Goal: Information Seeking & Learning: Learn about a topic

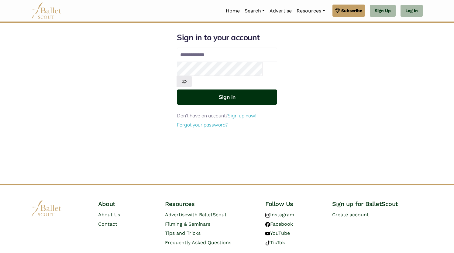
type input "**********"
click at [243, 90] on button "Sign in" at bounding box center [227, 97] width 100 height 15
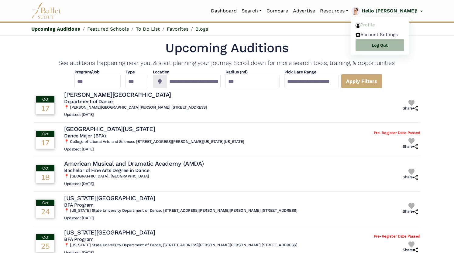
click at [391, 26] on link "Profile" at bounding box center [380, 24] width 58 height 9
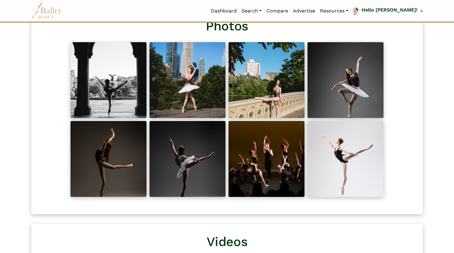
scroll to position [290, 0]
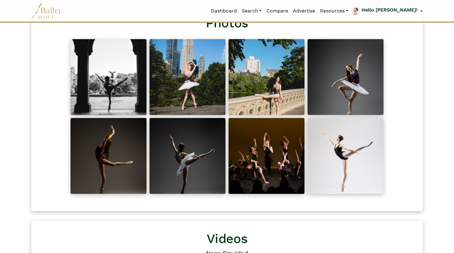
click at [342, 151] on img at bounding box center [346, 156] width 76 height 76
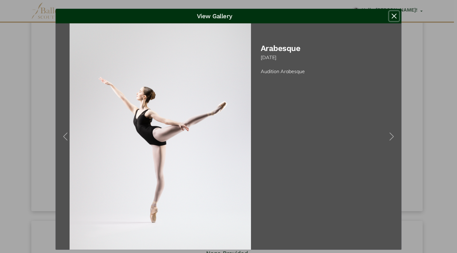
click at [395, 17] on button "Close" at bounding box center [394, 16] width 10 height 10
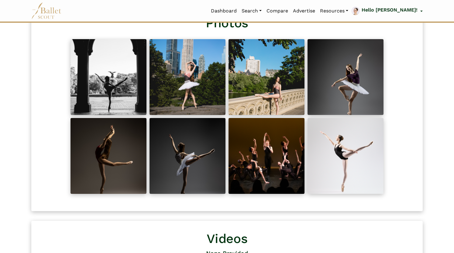
click at [206, 167] on img at bounding box center [188, 156] width 76 height 76
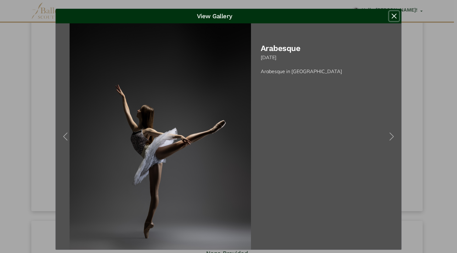
click at [393, 16] on button "Close" at bounding box center [394, 16] width 10 height 10
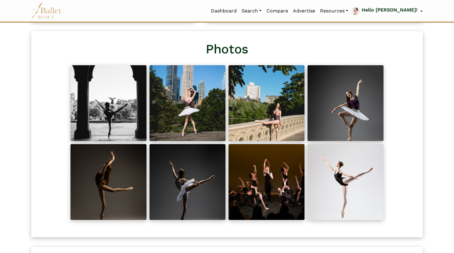
scroll to position [250, 0]
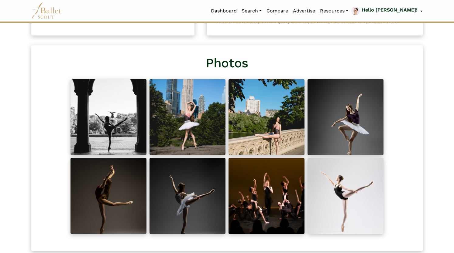
click at [103, 135] on img at bounding box center [109, 117] width 76 height 76
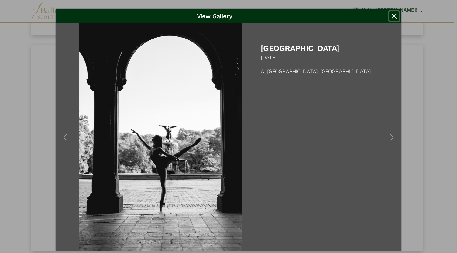
click at [394, 18] on button "Close" at bounding box center [394, 16] width 10 height 10
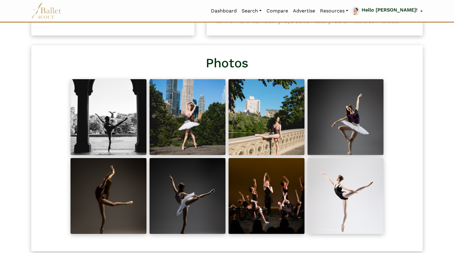
click at [199, 127] on img at bounding box center [188, 117] width 76 height 76
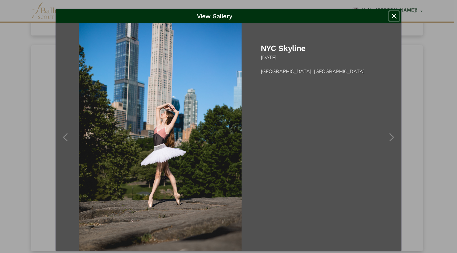
click at [395, 17] on button "Close" at bounding box center [394, 16] width 10 height 10
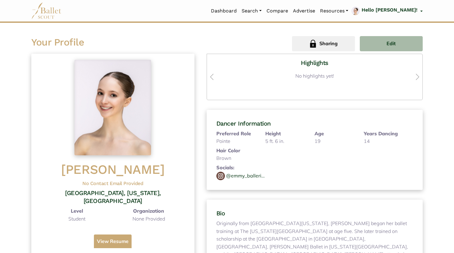
scroll to position [0, 0]
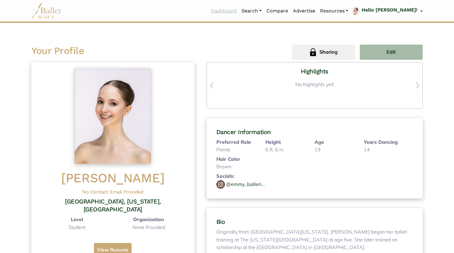
click at [236, 13] on link "Dashboard" at bounding box center [223, 11] width 31 height 13
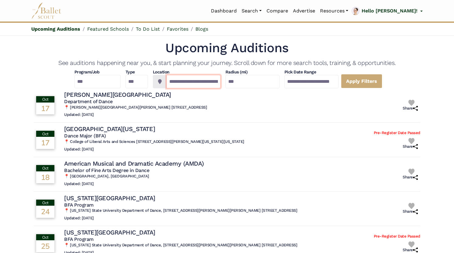
click at [205, 81] on input "**********" at bounding box center [194, 81] width 54 height 13
click at [174, 86] on input "**********" at bounding box center [194, 81] width 54 height 13
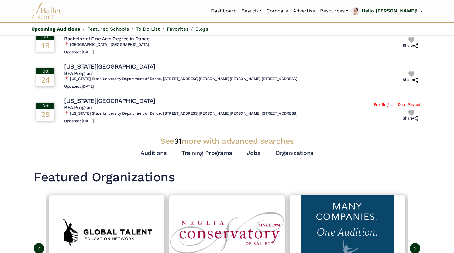
scroll to position [112, 0]
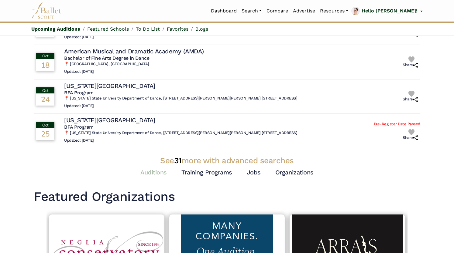
type input "**********"
click at [148, 170] on link "Auditions" at bounding box center [153, 172] width 26 height 7
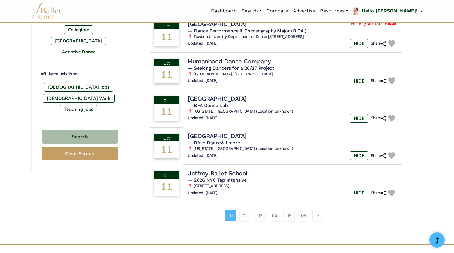
scroll to position [332, 0]
click at [241, 217] on link "02" at bounding box center [245, 216] width 12 height 12
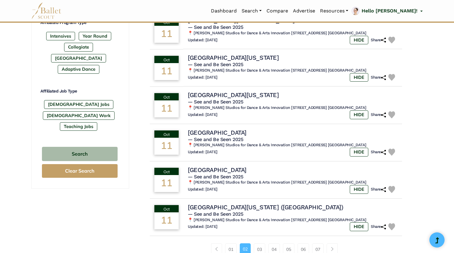
scroll to position [321, 0]
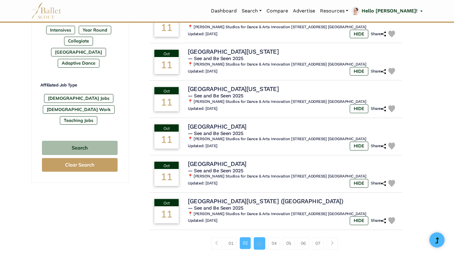
click at [263, 238] on link "03" at bounding box center [260, 244] width 12 height 12
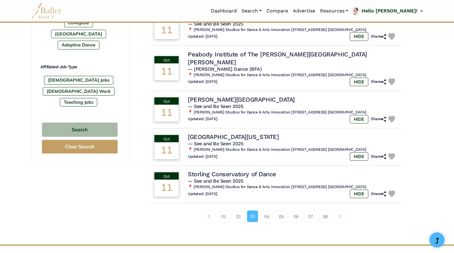
scroll to position [344, 0]
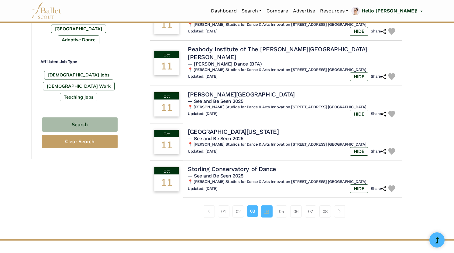
click at [267, 206] on link "04" at bounding box center [267, 212] width 12 height 12
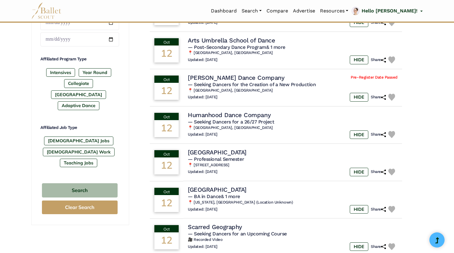
scroll to position [312, 0]
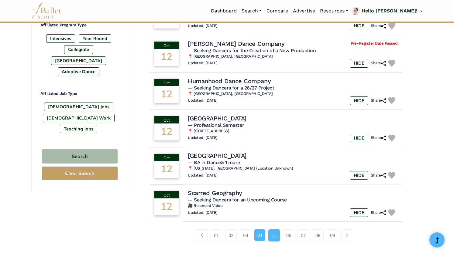
click at [275, 237] on link "05" at bounding box center [274, 236] width 12 height 12
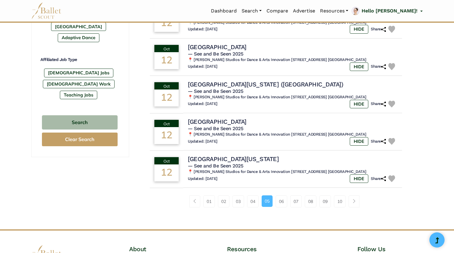
scroll to position [349, 0]
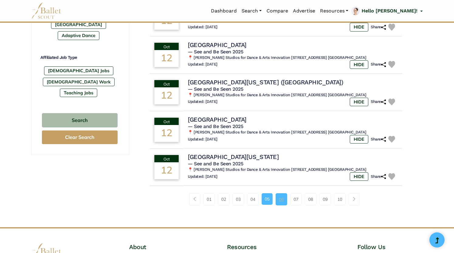
click at [283, 202] on link "06" at bounding box center [282, 200] width 12 height 12
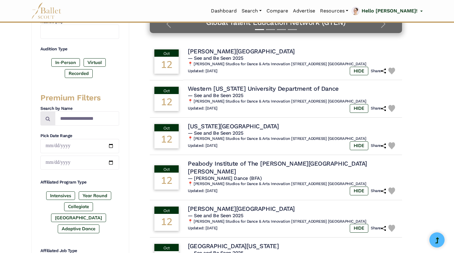
scroll to position [158, 0]
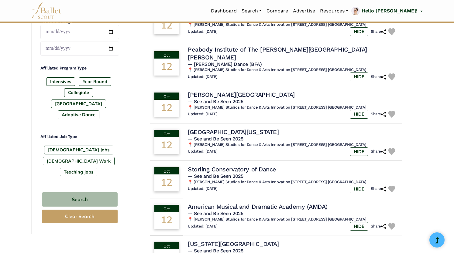
scroll to position [268, 0]
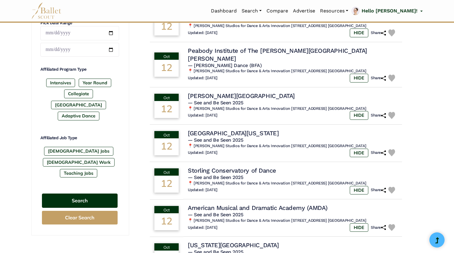
click at [100, 194] on button "Search" at bounding box center [80, 201] width 76 height 14
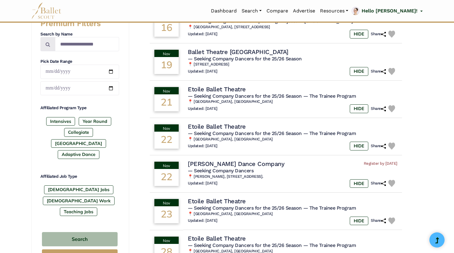
scroll to position [241, 0]
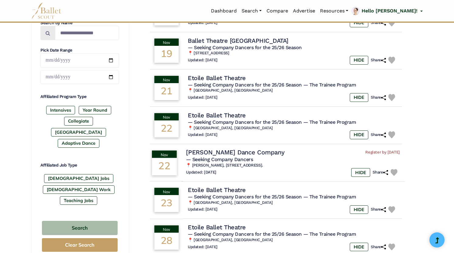
click at [253, 153] on h4 "Rambert Dance Company" at bounding box center [235, 153] width 98 height 8
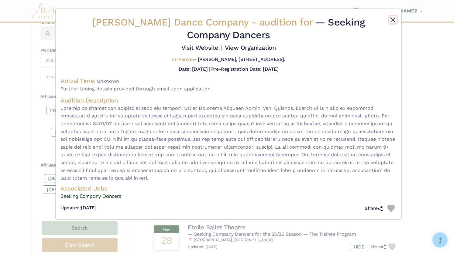
click at [392, 20] on button "Close" at bounding box center [392, 19] width 7 height 7
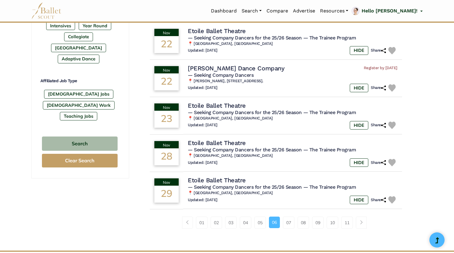
scroll to position [328, 0]
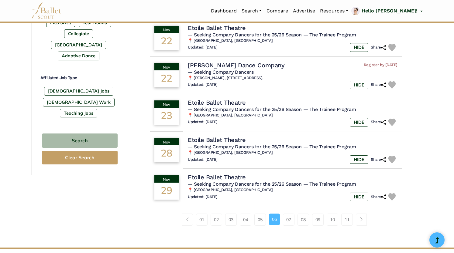
drag, startPoint x: 215, startPoint y: 178, endPoint x: 122, endPoint y: 215, distance: 99.6
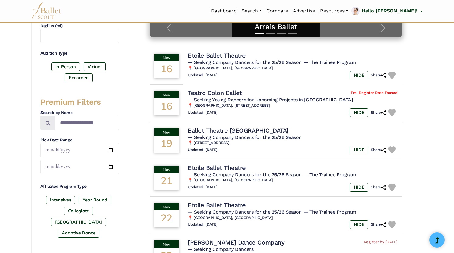
scroll to position [149, 0]
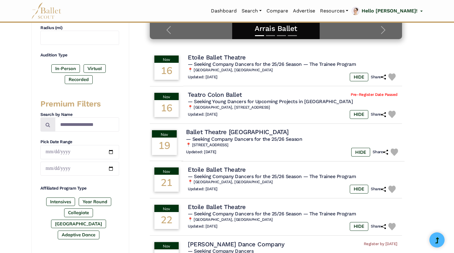
click at [237, 129] on h4 "Ballet Theatre Malaysia" at bounding box center [237, 132] width 102 height 8
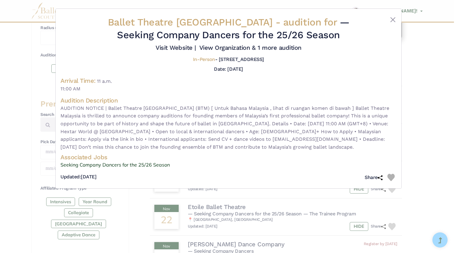
click at [398, 28] on div "Ballet Theatre Malaysia - audition for — Seeking Company Dancers for the 25/26 …" at bounding box center [229, 99] width 346 height 180
click at [394, 19] on button "Close" at bounding box center [392, 19] width 7 height 7
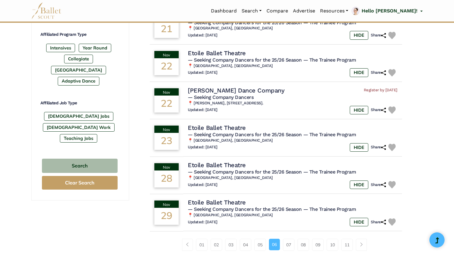
scroll to position [316, 0]
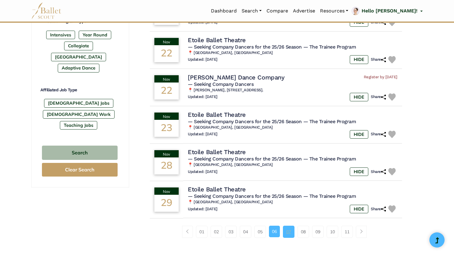
click at [289, 234] on link "07" at bounding box center [289, 232] width 12 height 12
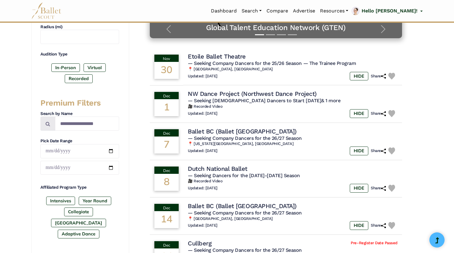
scroll to position [150, 0]
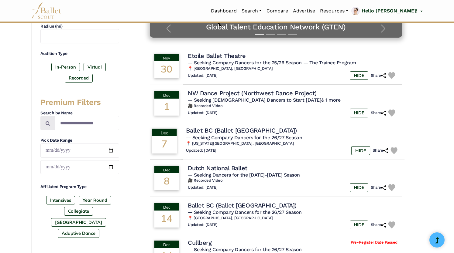
drag, startPoint x: 253, startPoint y: 132, endPoint x: 227, endPoint y: 131, distance: 26.8
click at [227, 131] on h4 "Ballet BC (Ballet British Columbia)" at bounding box center [241, 131] width 111 height 8
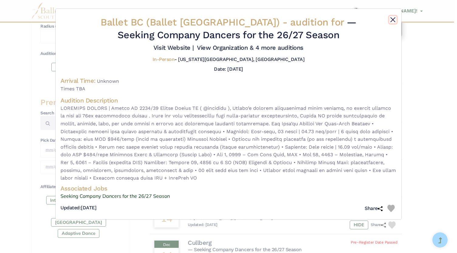
click at [396, 16] on button "Close" at bounding box center [392, 19] width 7 height 7
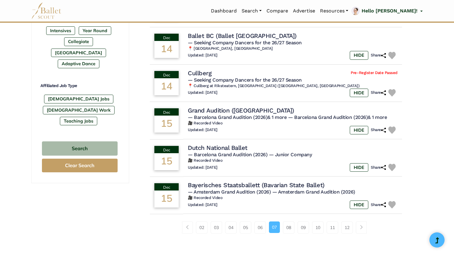
scroll to position [322, 0]
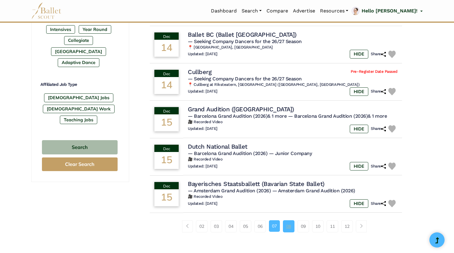
click at [287, 230] on link "08" at bounding box center [289, 227] width 12 height 12
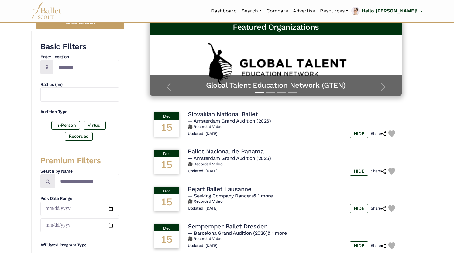
scroll to position [93, 0]
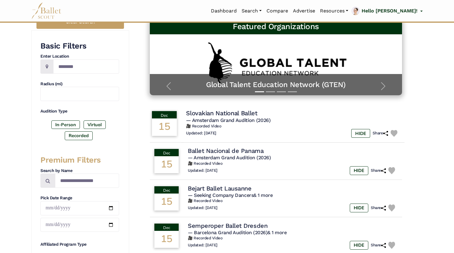
click at [237, 115] on h4 "Slovakian National Ballet" at bounding box center [221, 113] width 71 height 8
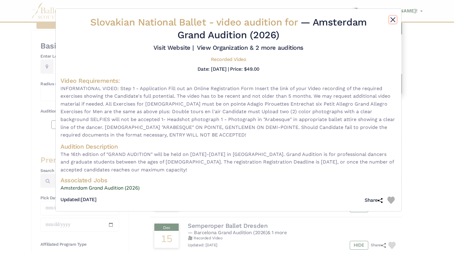
click at [391, 21] on button "Close" at bounding box center [392, 19] width 7 height 7
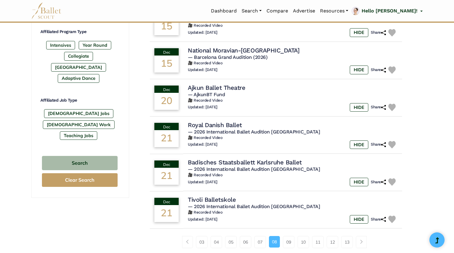
scroll to position [321, 0]
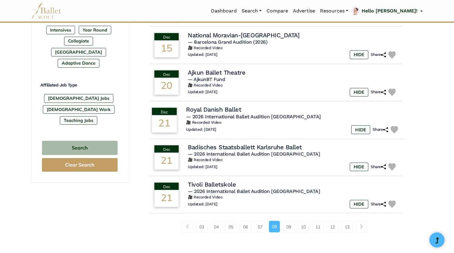
drag, startPoint x: 252, startPoint y: 115, endPoint x: 237, endPoint y: 117, distance: 15.0
click at [237, 117] on span "— 2026 International Ballet Audition [GEOGRAPHIC_DATA]" at bounding box center [253, 117] width 135 height 6
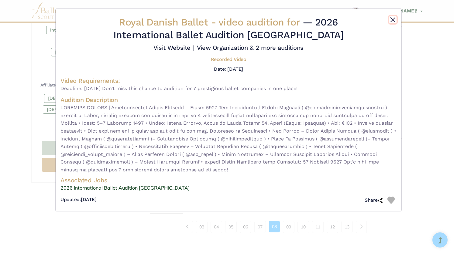
click at [392, 20] on button "Close" at bounding box center [392, 19] width 7 height 7
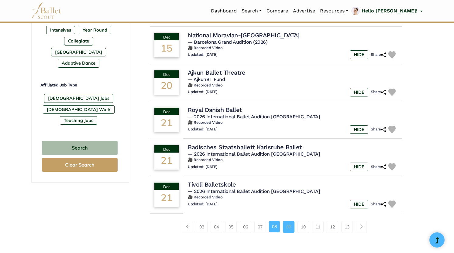
click at [286, 231] on link "09" at bounding box center [289, 227] width 12 height 12
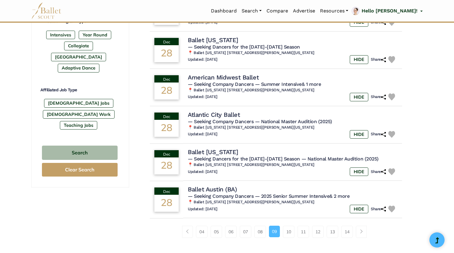
scroll to position [334, 0]
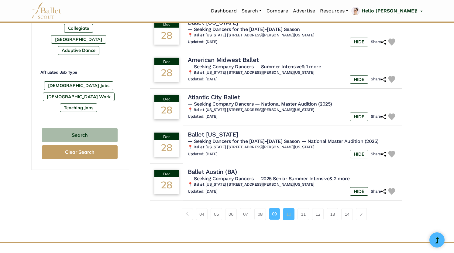
click at [289, 215] on link "10" at bounding box center [289, 214] width 12 height 12
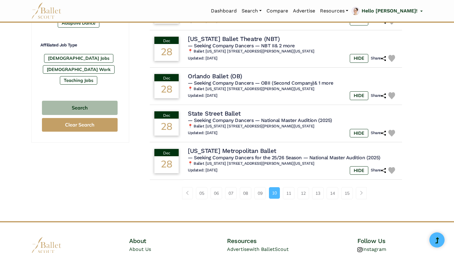
scroll to position [362, 0]
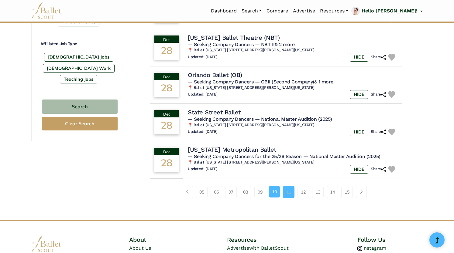
click at [291, 194] on link "11" at bounding box center [289, 192] width 12 height 12
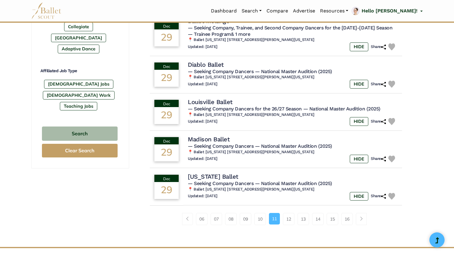
scroll to position [345, 0]
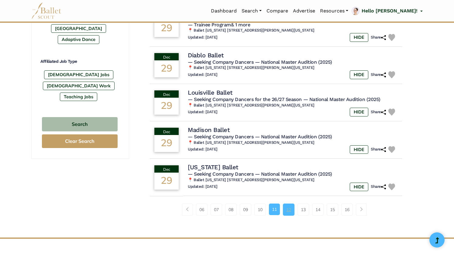
click at [288, 214] on link "12" at bounding box center [289, 210] width 12 height 12
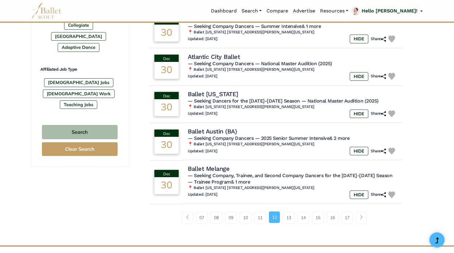
scroll to position [338, 0]
